Goal: Task Accomplishment & Management: Use online tool/utility

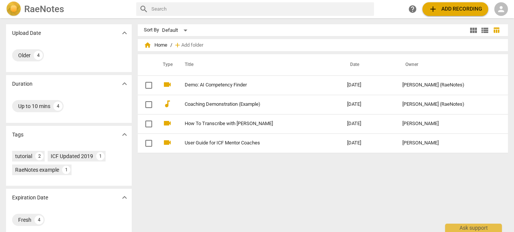
click at [506, 9] on div "person" at bounding box center [502, 9] width 14 height 14
click at [498, 19] on li "Login" at bounding box center [494, 18] width 27 height 18
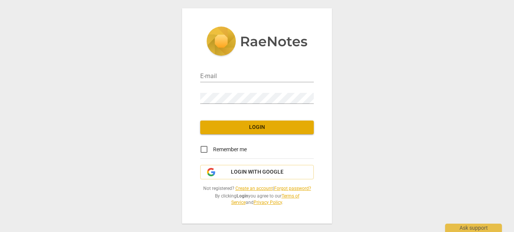
type input "orlanedelvalle@gmail.com"
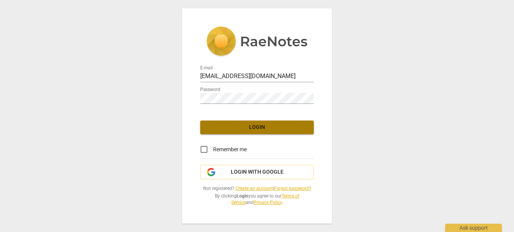
click at [265, 130] on span "Login" at bounding box center [257, 127] width 102 height 8
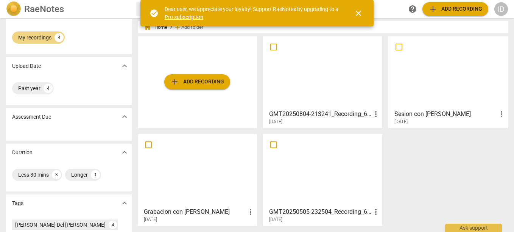
scroll to position [5, 0]
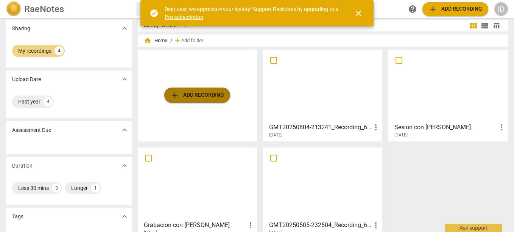
click at [189, 95] on span "add Add recording" at bounding box center [197, 95] width 54 height 9
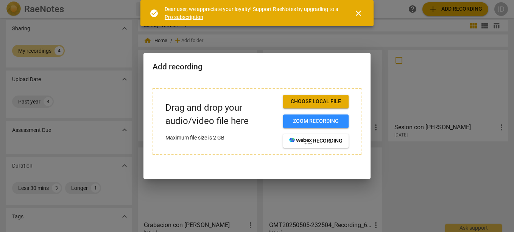
click at [316, 100] on span "Choose local file" at bounding box center [315, 102] width 53 height 8
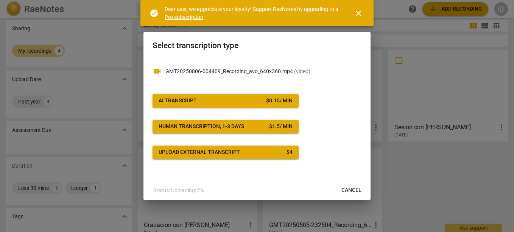
click at [254, 98] on span "AI Transcript $ 0.15 / min" at bounding box center [226, 101] width 134 height 8
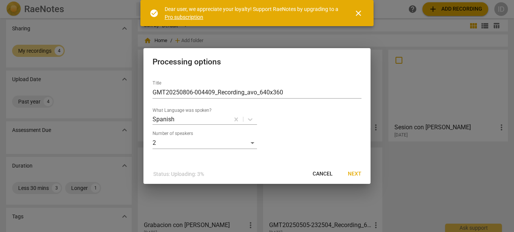
click at [351, 174] on span "Next" at bounding box center [355, 174] width 14 height 8
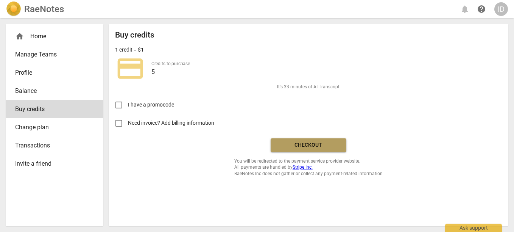
click at [311, 144] on span "Checkout" at bounding box center [309, 145] width 64 height 8
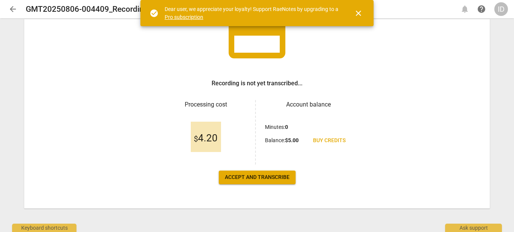
scroll to position [67, 0]
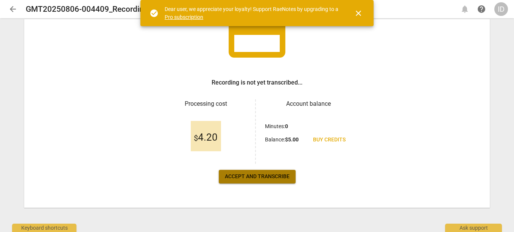
click at [254, 178] on span "Accept and transcribe" at bounding box center [257, 177] width 65 height 8
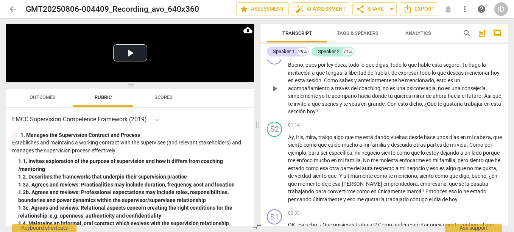
scroll to position [114, 0]
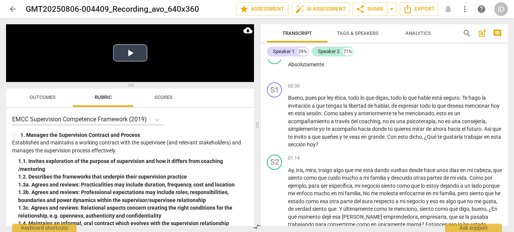
click at [144, 56] on button "Play Video" at bounding box center [130, 52] width 34 height 17
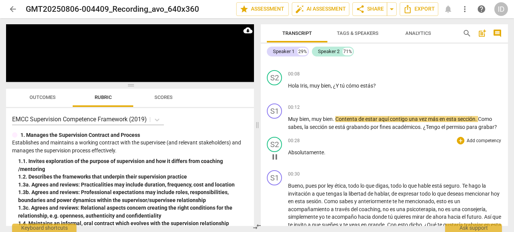
scroll to position [38, 0]
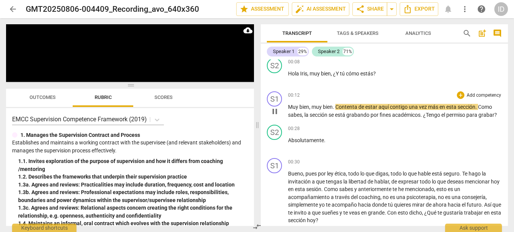
click at [469, 106] on span "sección" at bounding box center [467, 107] width 18 height 6
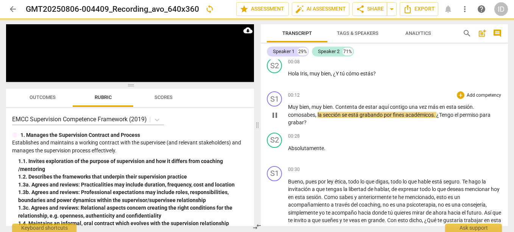
click at [302, 112] on span "como" at bounding box center [294, 115] width 13 height 6
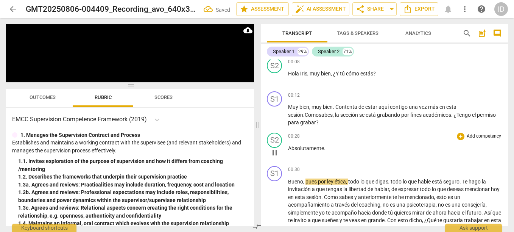
click at [328, 144] on p "Absolutamente ." at bounding box center [395, 148] width 214 height 8
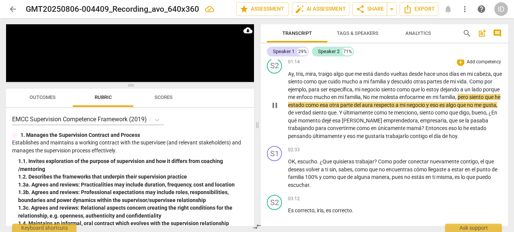
scroll to position [227, 0]
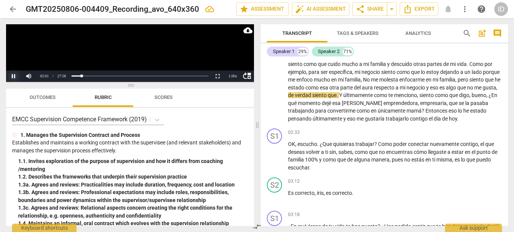
click at [14, 77] on button "Pause" at bounding box center [13, 75] width 15 height 11
click at [362, 86] on span "del" at bounding box center [358, 87] width 8 height 6
click at [14, 73] on button "Play" at bounding box center [13, 75] width 15 height 11
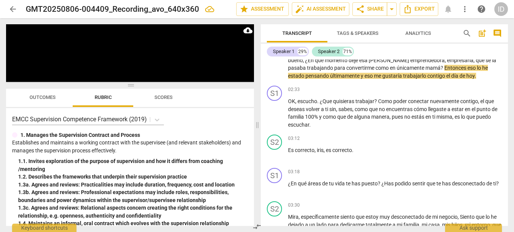
scroll to position [282, 0]
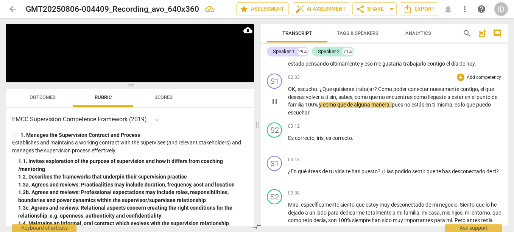
click at [355, 96] on span "," at bounding box center [354, 97] width 2 height 6
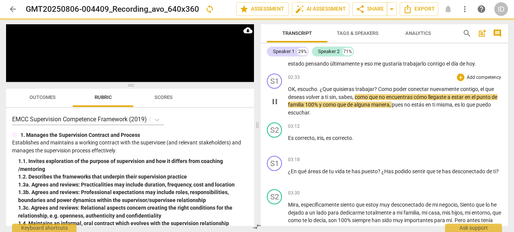
click at [358, 119] on div "S1 play_arrow pause 02:33 + Add competency keyboard_arrow_right OK , escucho . …" at bounding box center [384, 94] width 247 height 49
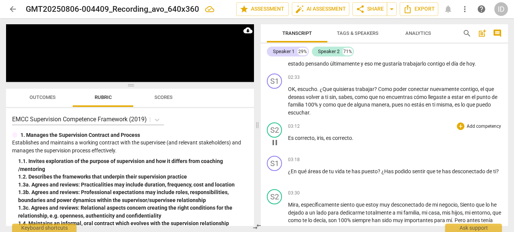
scroll to position [320, 0]
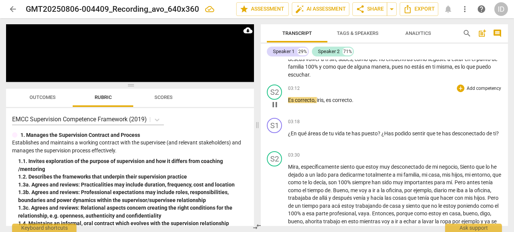
click at [318, 100] on span "iris" at bounding box center [320, 100] width 7 height 6
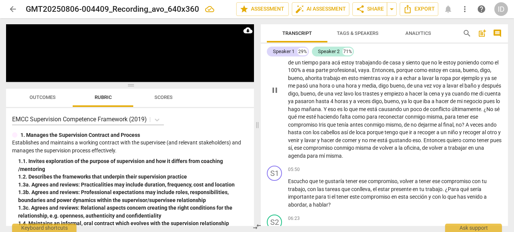
scroll to position [472, 0]
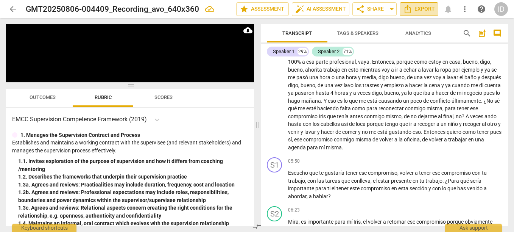
click at [411, 8] on icon "Export" at bounding box center [408, 9] width 6 height 8
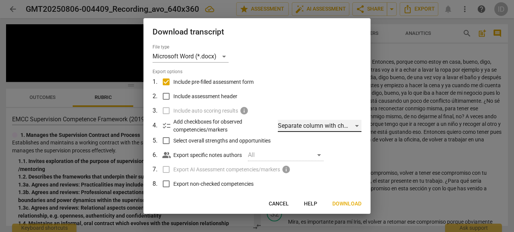
click at [355, 125] on div "Separate column with check marks" at bounding box center [320, 126] width 84 height 12
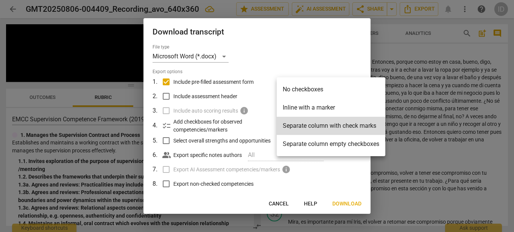
click at [320, 33] on div at bounding box center [257, 116] width 514 height 232
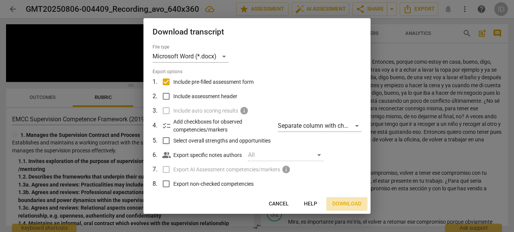
click at [346, 206] on span "Download" at bounding box center [347, 204] width 29 height 8
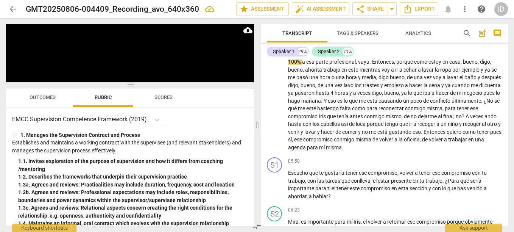
click at [339, 18] on div "Transcript Tags & Speakers Analytics search post_add comment Speaker 1 29% Spea…" at bounding box center [386, 125] width 256 height 214
click at [375, 11] on span "share Share" at bounding box center [370, 9] width 28 height 9
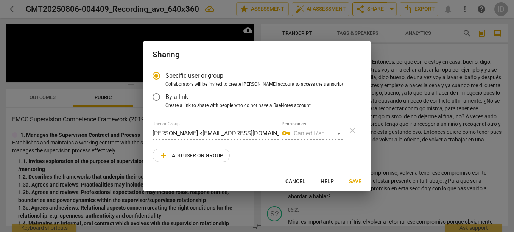
radio input "false"
click at [158, 96] on input "By a link" at bounding box center [156, 97] width 18 height 18
radio input "false"
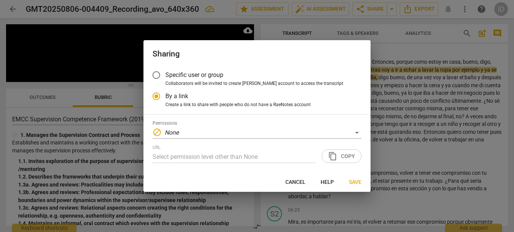
click at [157, 70] on input "Specific user or group" at bounding box center [156, 75] width 18 height 18
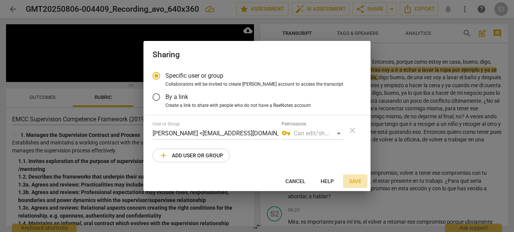
click at [358, 181] on span "Save" at bounding box center [355, 182] width 13 height 8
radio input "false"
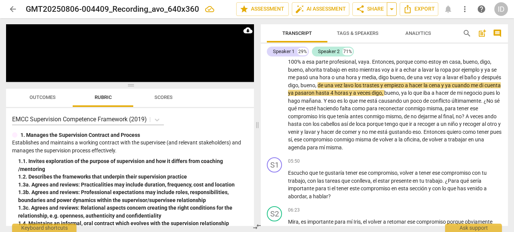
click at [396, 7] on span "arrow_drop_down" at bounding box center [392, 9] width 9 height 9
click at [370, 11] on span "share Share" at bounding box center [370, 9] width 28 height 9
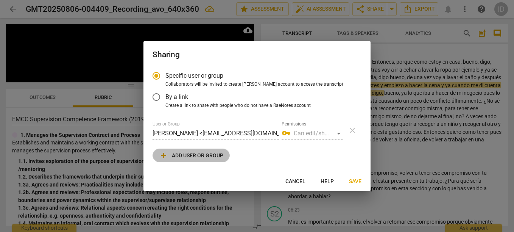
click at [205, 155] on span "add Add user or group" at bounding box center [191, 155] width 64 height 9
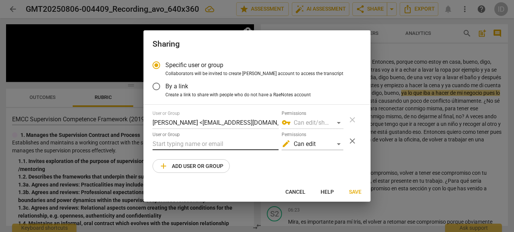
click at [215, 143] on input "text" at bounding box center [216, 144] width 126 height 12
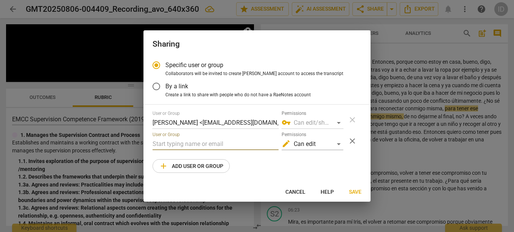
click at [111, 45] on div at bounding box center [257, 116] width 514 height 232
radio input "false"
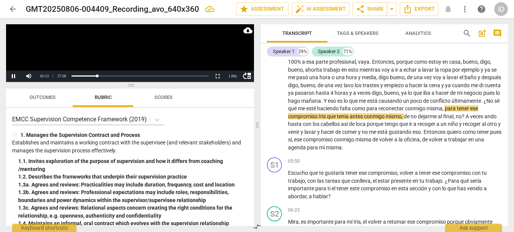
click at [118, 55] on video at bounding box center [130, 53] width 248 height 58
click at [396, 8] on span "arrow_drop_down" at bounding box center [392, 9] width 9 height 9
click at [378, 9] on span "share Share" at bounding box center [370, 9] width 28 height 9
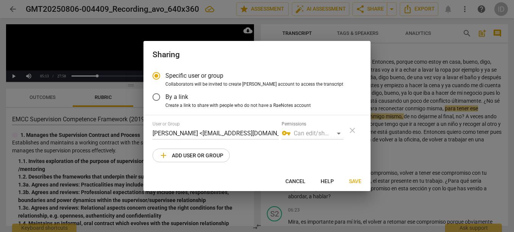
click at [197, 161] on button "add Add user or group" at bounding box center [191, 155] width 77 height 14
radio input "false"
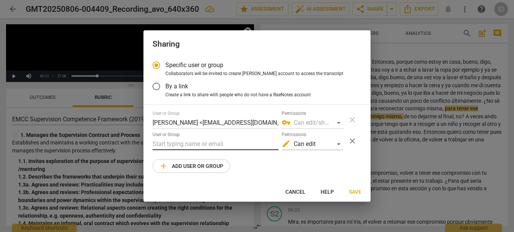
click at [191, 142] on input "text" at bounding box center [216, 144] width 126 height 12
type input "["
type input "p"
click at [292, 189] on span "Cancel" at bounding box center [296, 192] width 20 height 8
radio input "false"
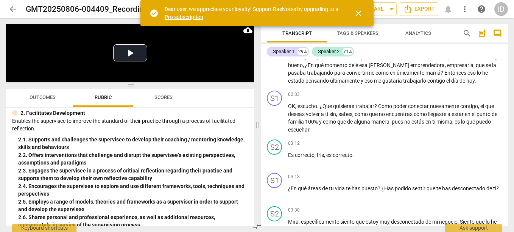
scroll to position [152, 0]
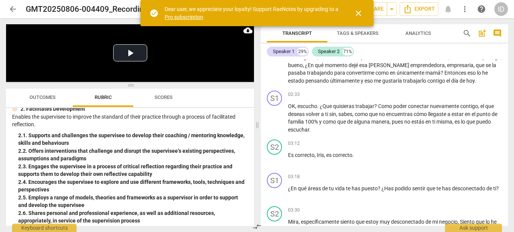
click at [360, 13] on span "close" at bounding box center [358, 13] width 9 height 9
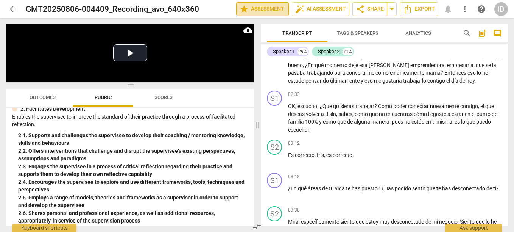
click at [262, 10] on span "star Assessment" at bounding box center [263, 9] width 46 height 9
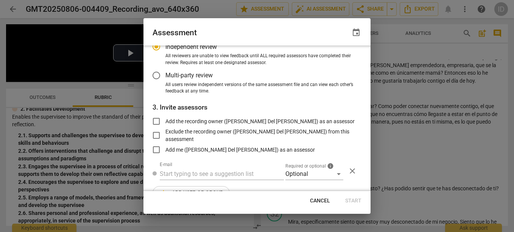
scroll to position [89, 0]
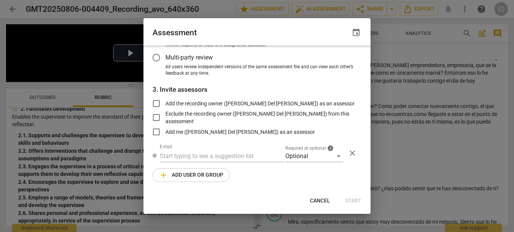
click at [318, 200] on span "Cancel" at bounding box center [320, 201] width 20 height 8
radio input "false"
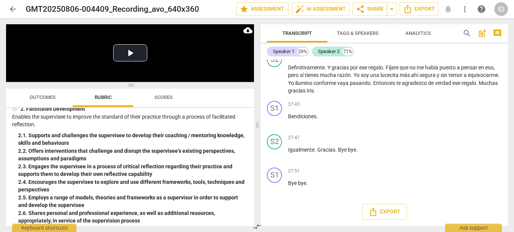
scroll to position [2528, 0]
click at [481, 34] on span "post_add" at bounding box center [482, 33] width 9 height 9
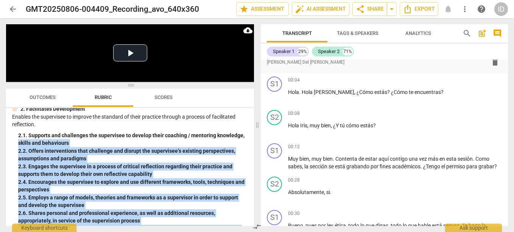
drag, startPoint x: 255, startPoint y: 138, endPoint x: 242, endPoint y: 218, distance: 80.9
click at [242, 218] on div "Play Video move_up Play Current Time 00:00 / Duration Time 27:58 Loaded : 0% Pr…" at bounding box center [128, 125] width 257 height 214
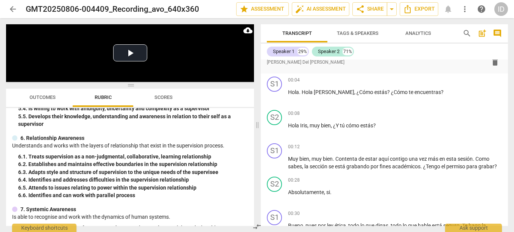
scroll to position [793, 0]
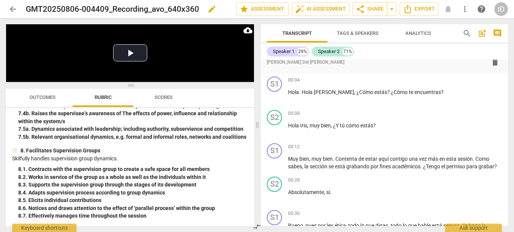
click at [219, 4] on div "GMT20250806-004409_Recording_avo_640x360 edit" at bounding box center [128, 9] width 205 height 14
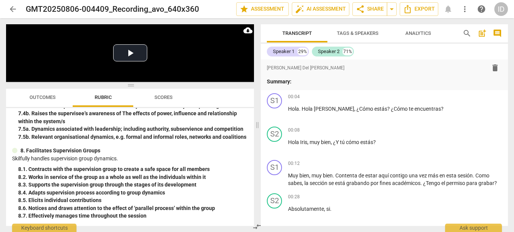
click at [11, 7] on span "arrow_back" at bounding box center [12, 9] width 9 height 9
